Goal: Transaction & Acquisition: Purchase product/service

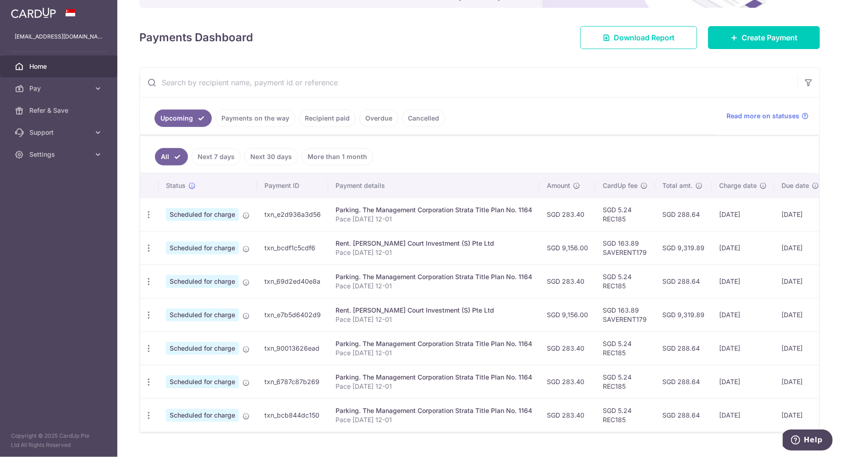
scroll to position [119, 0]
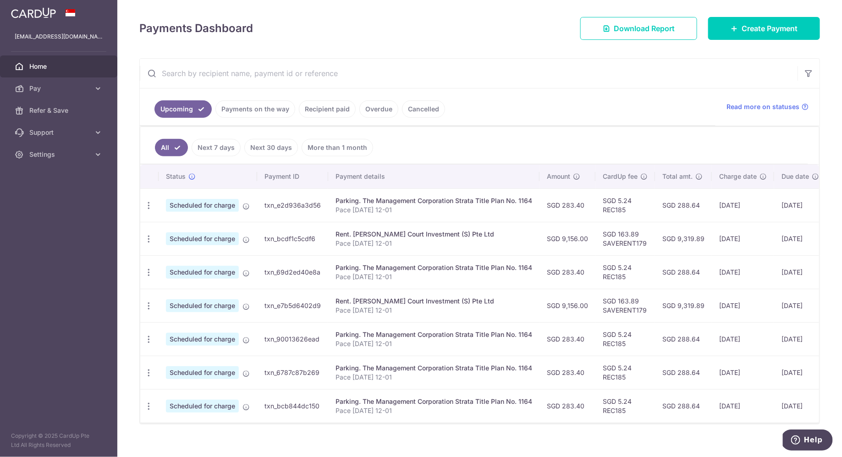
click at [322, 110] on link "Recipient paid" at bounding box center [327, 108] width 57 height 17
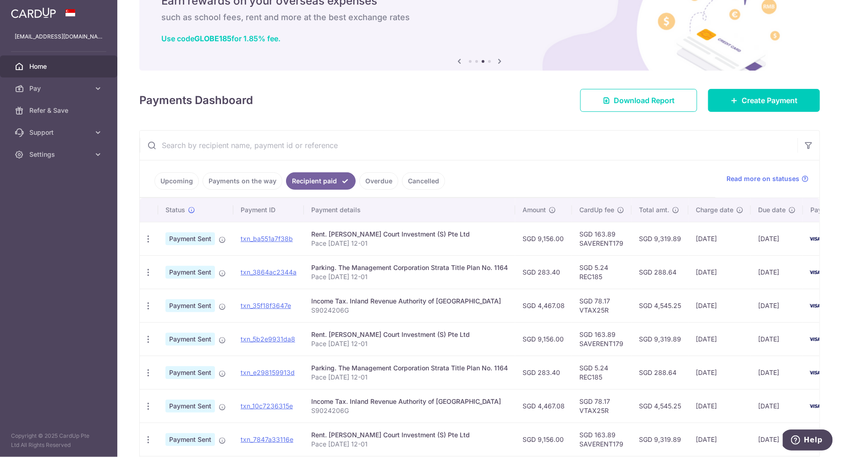
scroll to position [53, 0]
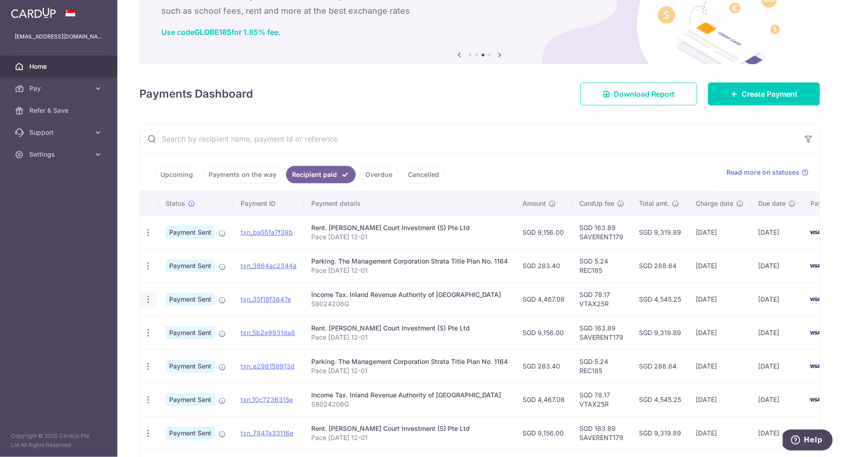
click at [147, 296] on icon "button" at bounding box center [148, 300] width 10 height 10
click at [104, 306] on aside "kennethneo.rz@gmail.com Home Pay Payments Recipients Cards Refer & Save Support…" at bounding box center [58, 228] width 117 height 457
click at [173, 171] on link "Upcoming" at bounding box center [176, 174] width 44 height 17
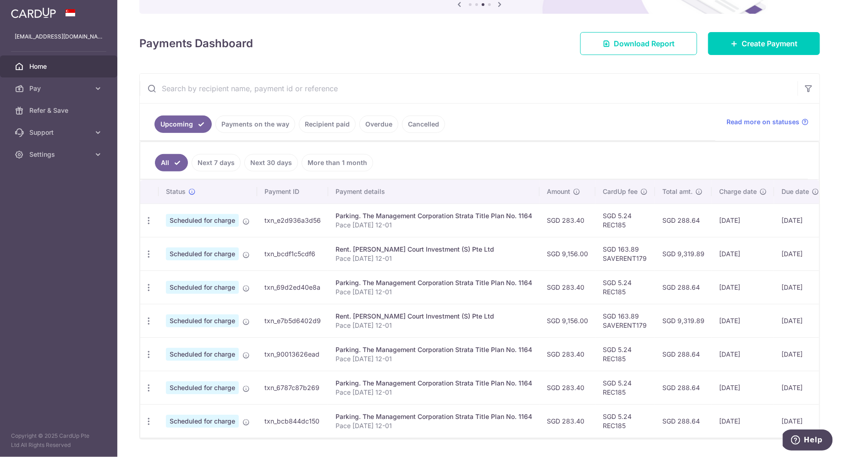
scroll to position [124, 0]
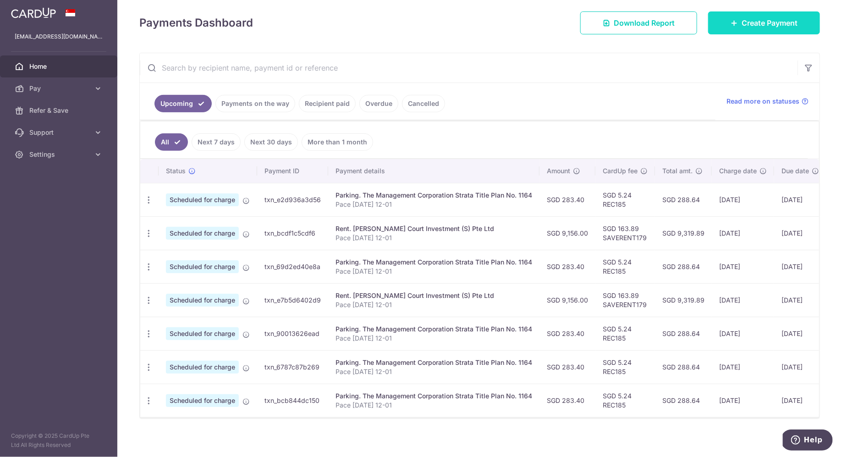
click at [777, 17] on span "Create Payment" at bounding box center [769, 22] width 56 height 11
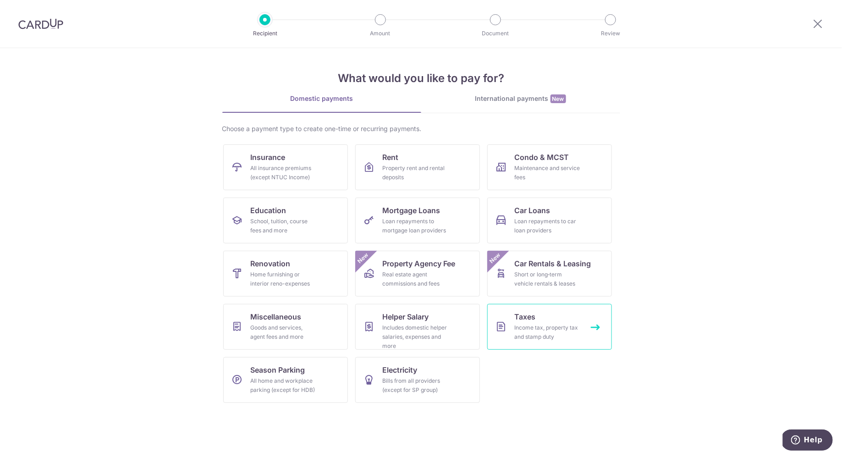
click at [529, 334] on div "Income tax, property tax and stamp duty" at bounding box center [548, 332] width 66 height 18
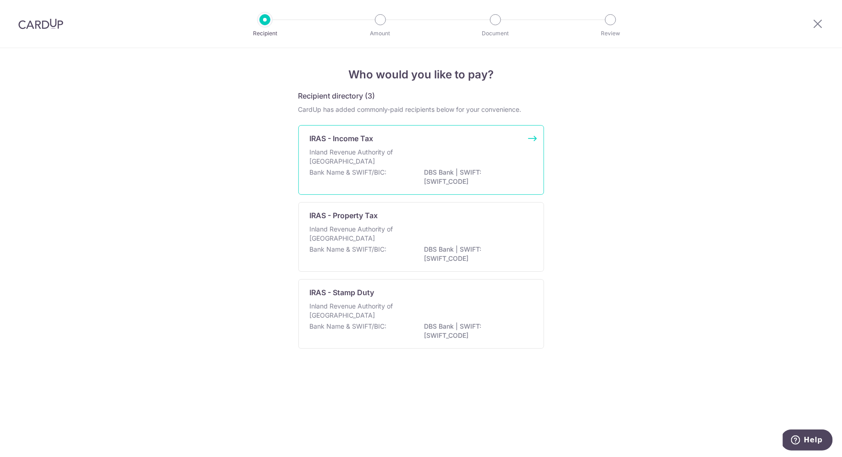
click at [463, 164] on div "Inland Revenue Authority of Singapore" at bounding box center [421, 158] width 223 height 20
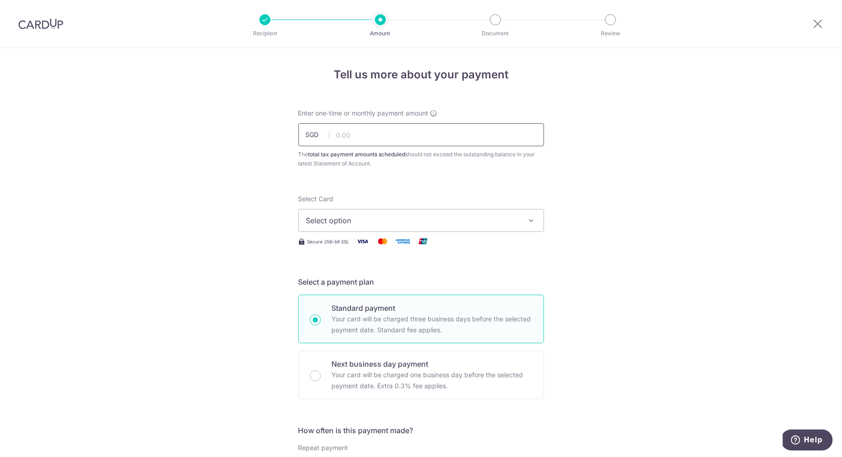
click at [408, 139] on input "text" at bounding box center [421, 134] width 246 height 23
paste input "4,467.08"
type input "4,467.08"
click at [385, 219] on span "Select option" at bounding box center [413, 220] width 214 height 11
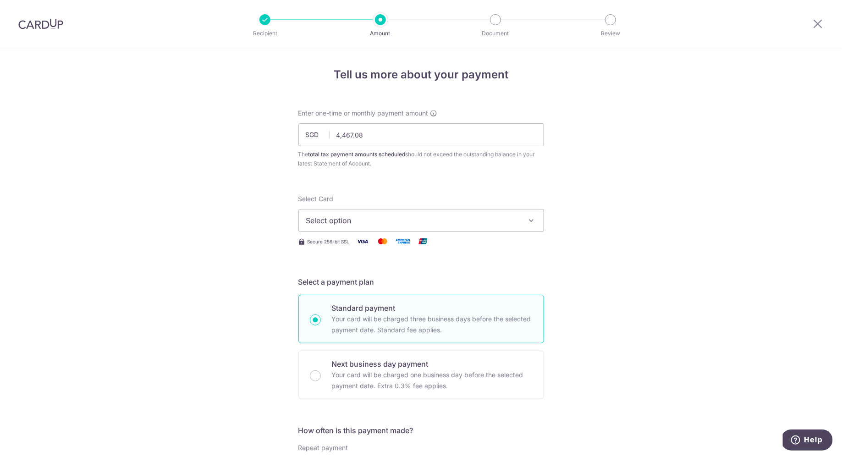
click at [456, 214] on button "Select option" at bounding box center [421, 220] width 246 height 23
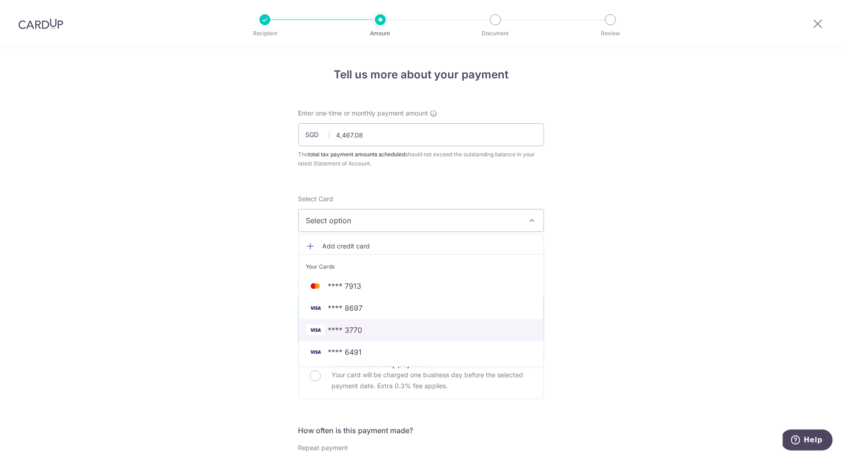
click at [411, 322] on link "**** 3770" at bounding box center [421, 330] width 245 height 22
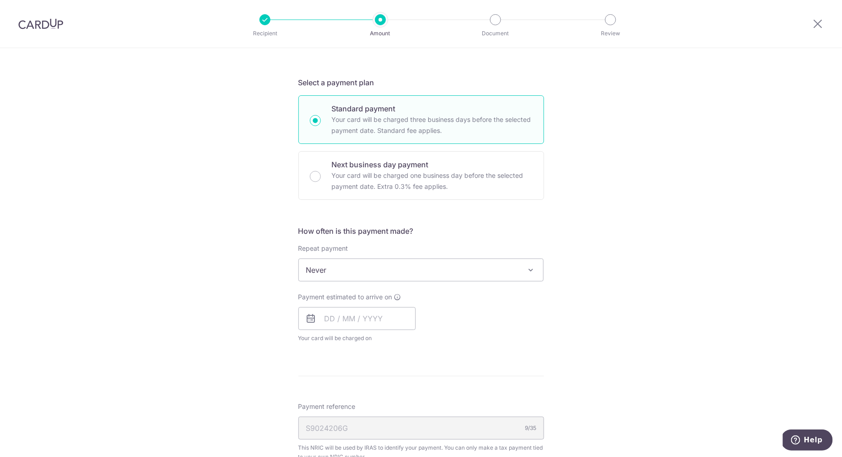
click at [387, 271] on span "Never" at bounding box center [421, 270] width 245 height 22
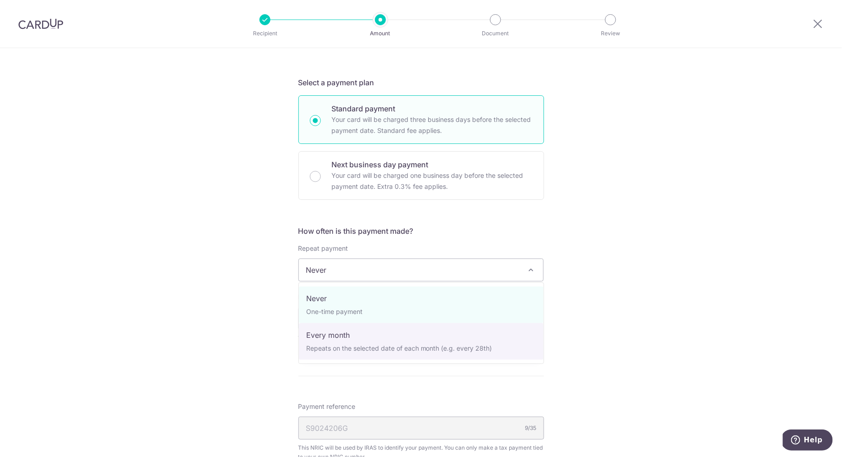
select select "3"
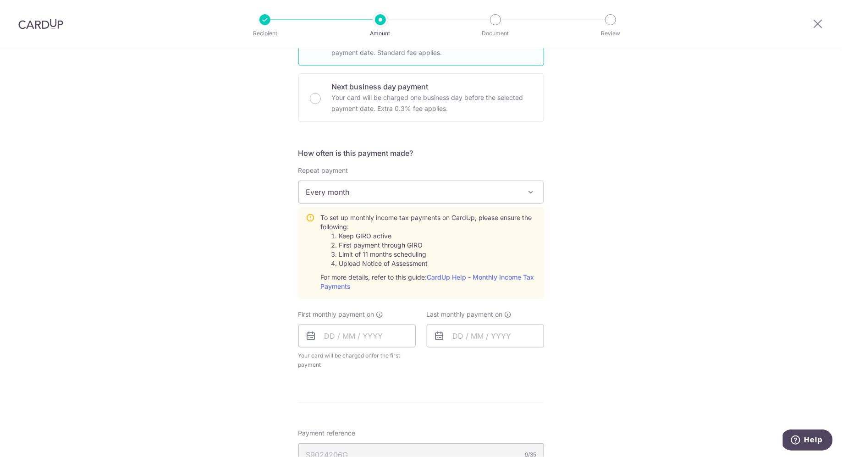
scroll to position [368, 0]
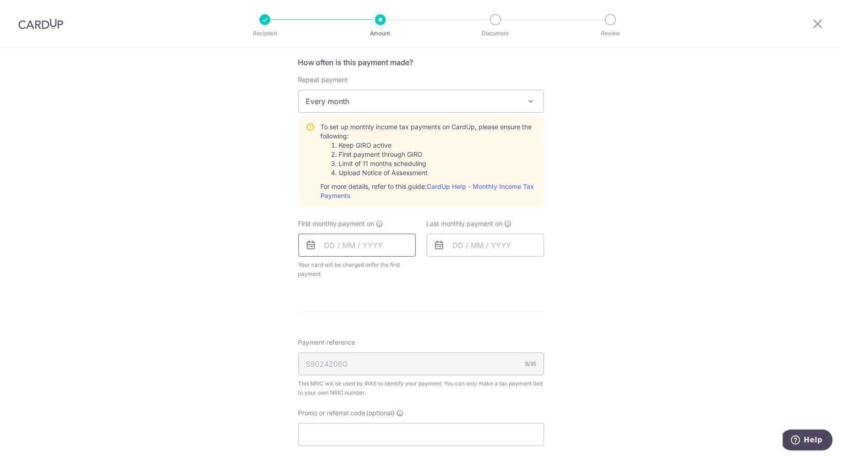
click at [344, 236] on input "text" at bounding box center [356, 245] width 117 height 23
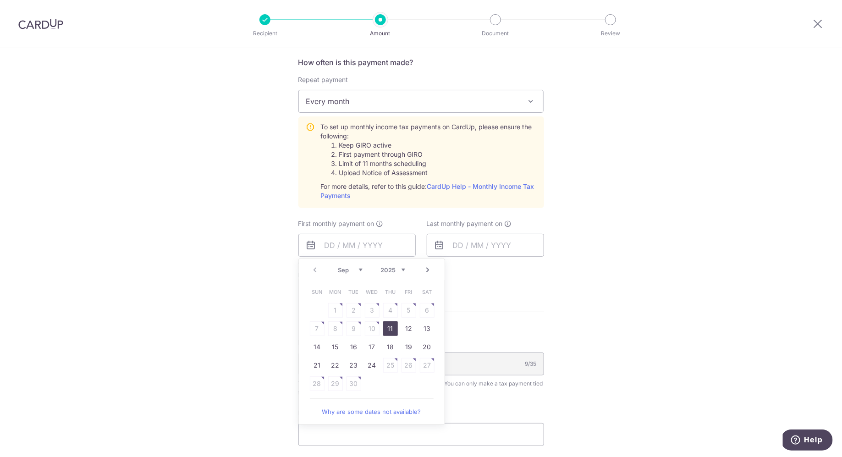
click at [264, 290] on div "Tell us more about your payment Enter one-time or monthly payment amount SGD 4,…" at bounding box center [421, 157] width 842 height 955
click at [357, 247] on input "text" at bounding box center [356, 245] width 117 height 23
click at [390, 328] on link "11" at bounding box center [390, 328] width 15 height 15
type input "11/09/2025"
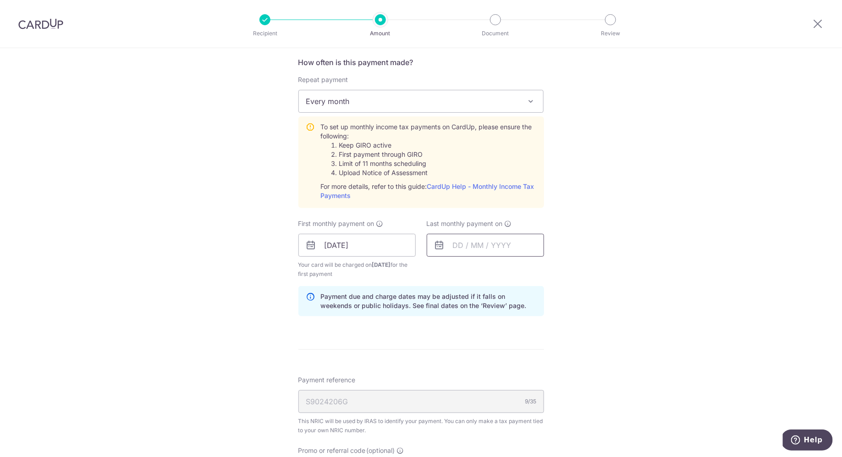
click at [489, 249] on input "text" at bounding box center [485, 245] width 117 height 23
click at [556, 268] on link "Next" at bounding box center [556, 269] width 11 height 11
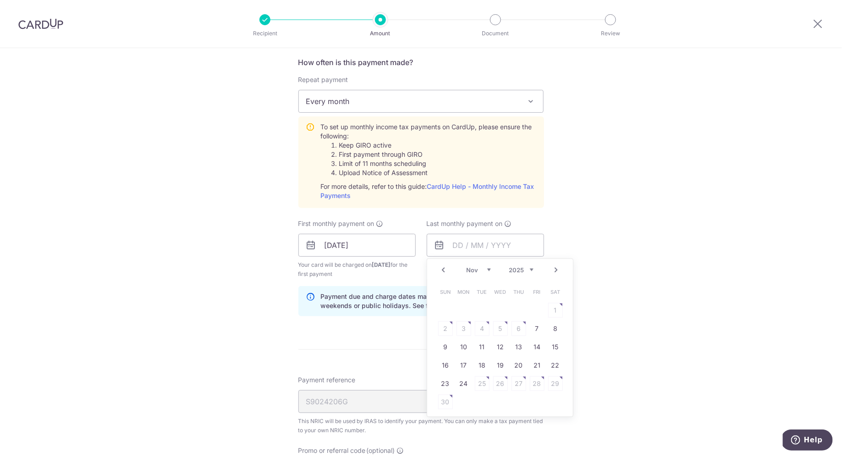
click at [556, 268] on link "Next" at bounding box center [556, 269] width 11 height 11
click at [520, 361] on link "25" at bounding box center [518, 365] width 15 height 15
type input "25/12/2025"
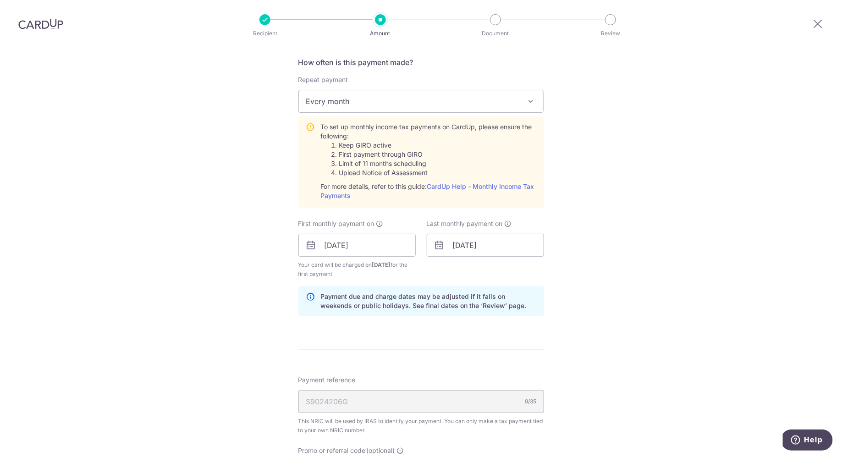
click at [624, 303] on div "Tell us more about your payment Enter one-time or monthly payment amount SGD 4,…" at bounding box center [421, 176] width 842 height 993
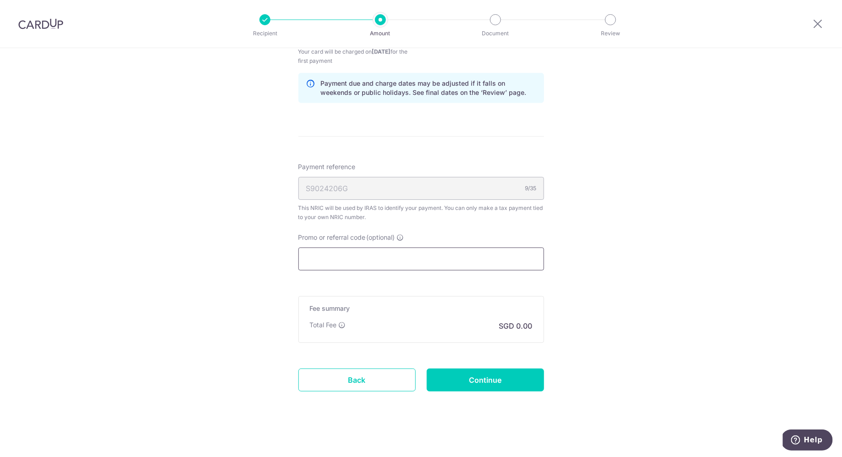
click at [409, 255] on input "Promo or referral code (optional)" at bounding box center [421, 258] width 246 height 23
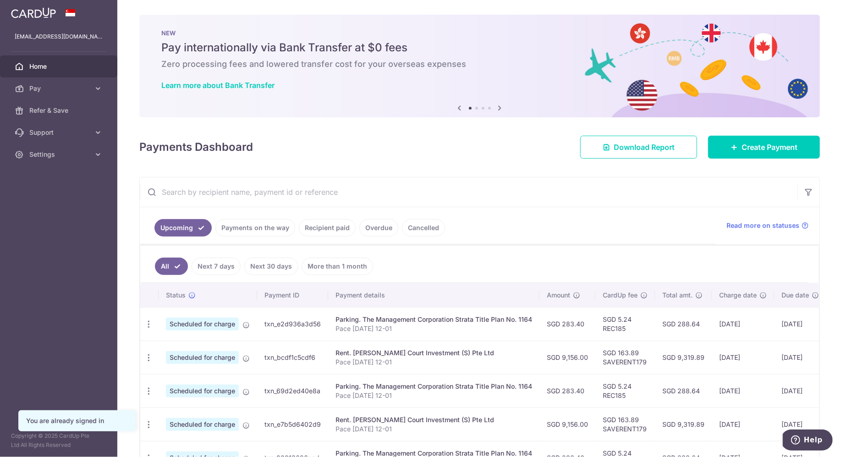
click at [330, 226] on link "Recipient paid" at bounding box center [327, 227] width 57 height 17
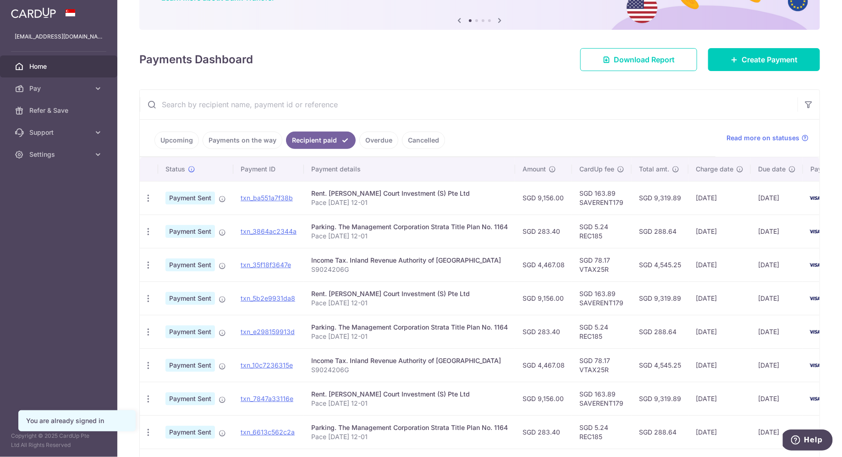
scroll to position [88, 0]
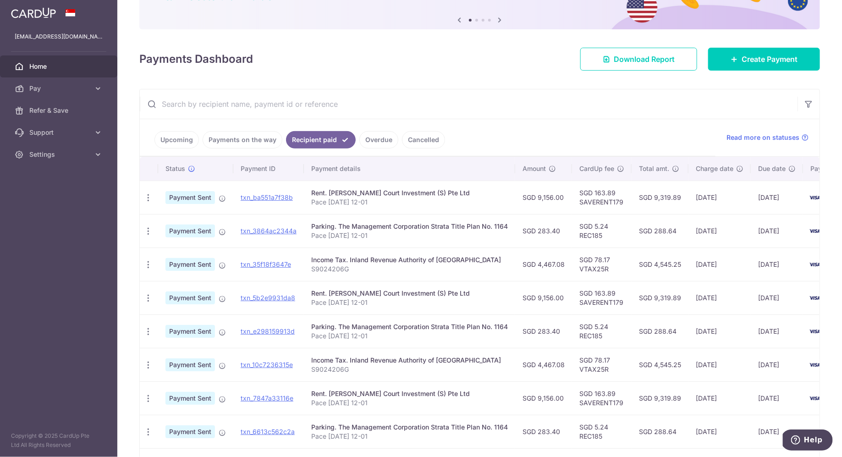
drag, startPoint x: 537, startPoint y: 264, endPoint x: 564, endPoint y: 264, distance: 27.0
click at [564, 264] on td "SGD 4,467.08" at bounding box center [543, 263] width 57 height 33
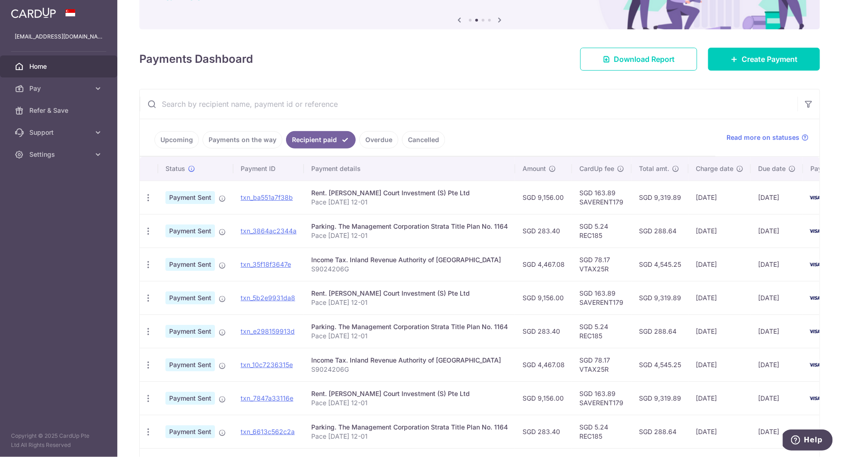
copy td "4,467.08"
click at [350, 267] on p "S9024206G" at bounding box center [409, 268] width 197 height 9
click at [272, 261] on link "txn_35f18f3647e" at bounding box center [266, 264] width 50 height 8
